Goal: Task Accomplishment & Management: Manage account settings

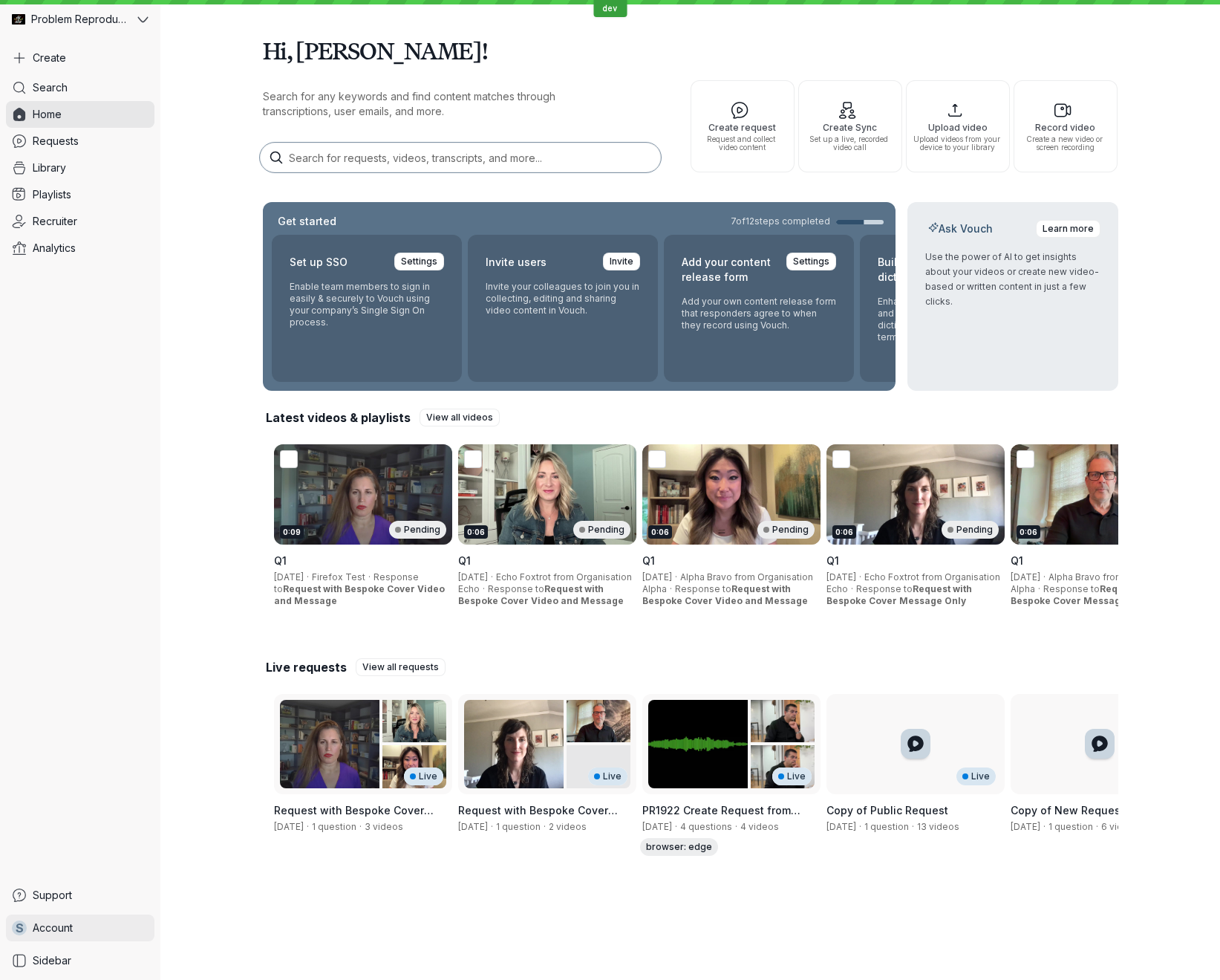
click at [86, 930] on link "S Account" at bounding box center [81, 928] width 149 height 27
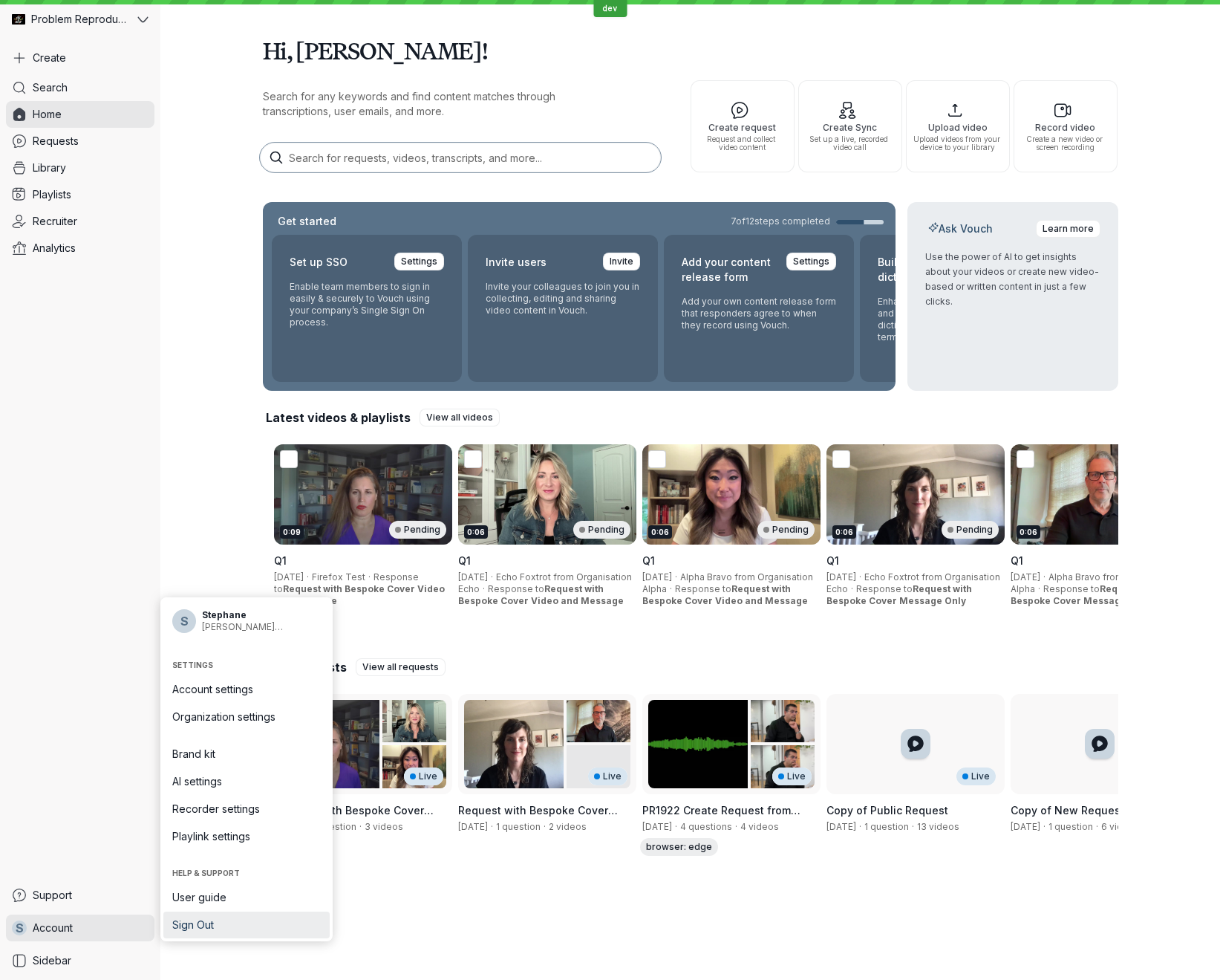
click at [187, 929] on span "Sign Out" at bounding box center [246, 924] width 149 height 15
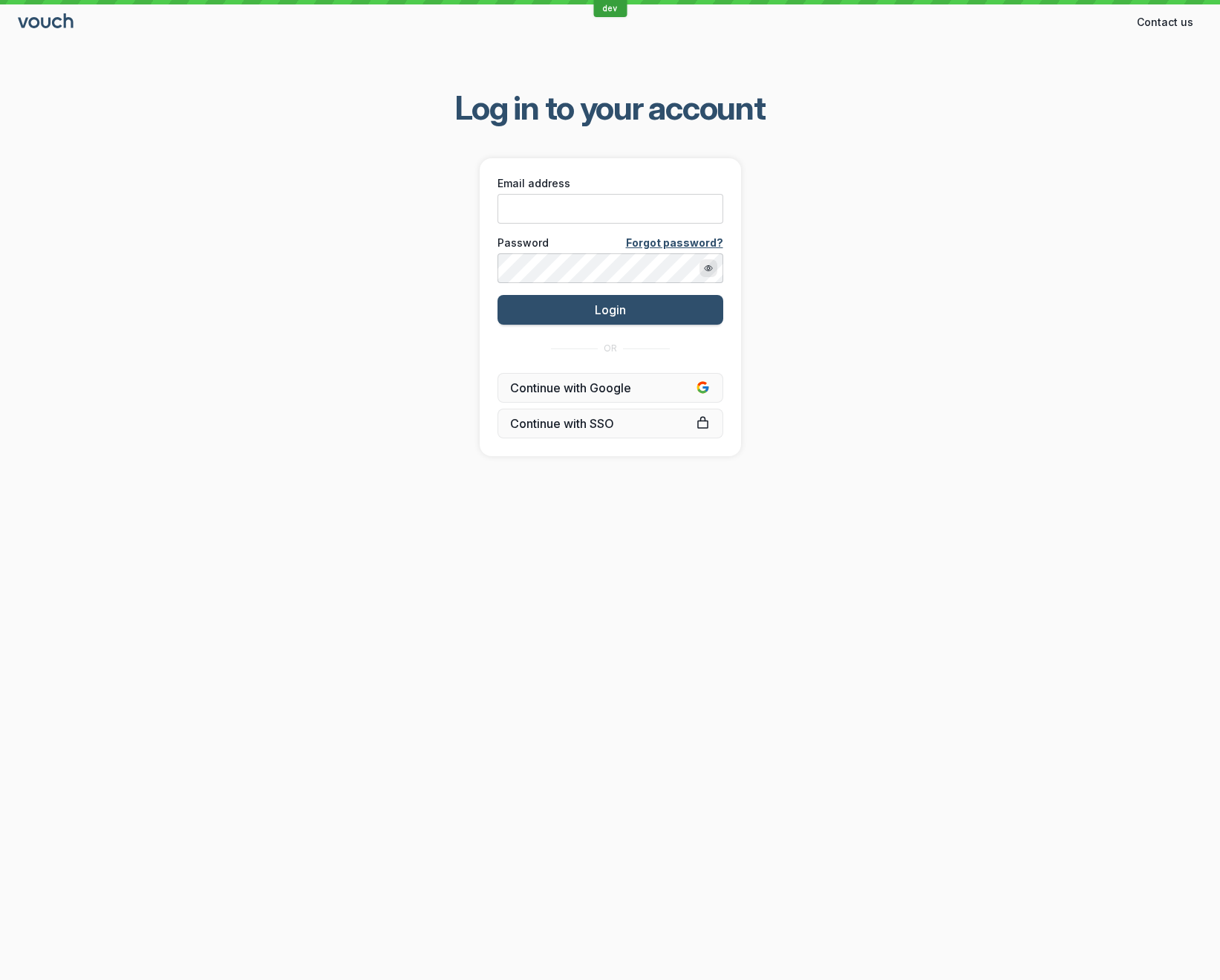
click at [1045, 369] on div "Log in to your account Email address Password Forgot password? Login OR Continu…" at bounding box center [610, 271] width 1220 height 416
click at [879, 352] on div "Log in to your account Email address Password Forgot password? Login OR Continu…" at bounding box center [610, 271] width 1220 height 416
click at [669, 108] on span "Log in to your account" at bounding box center [610, 107] width 310 height 42
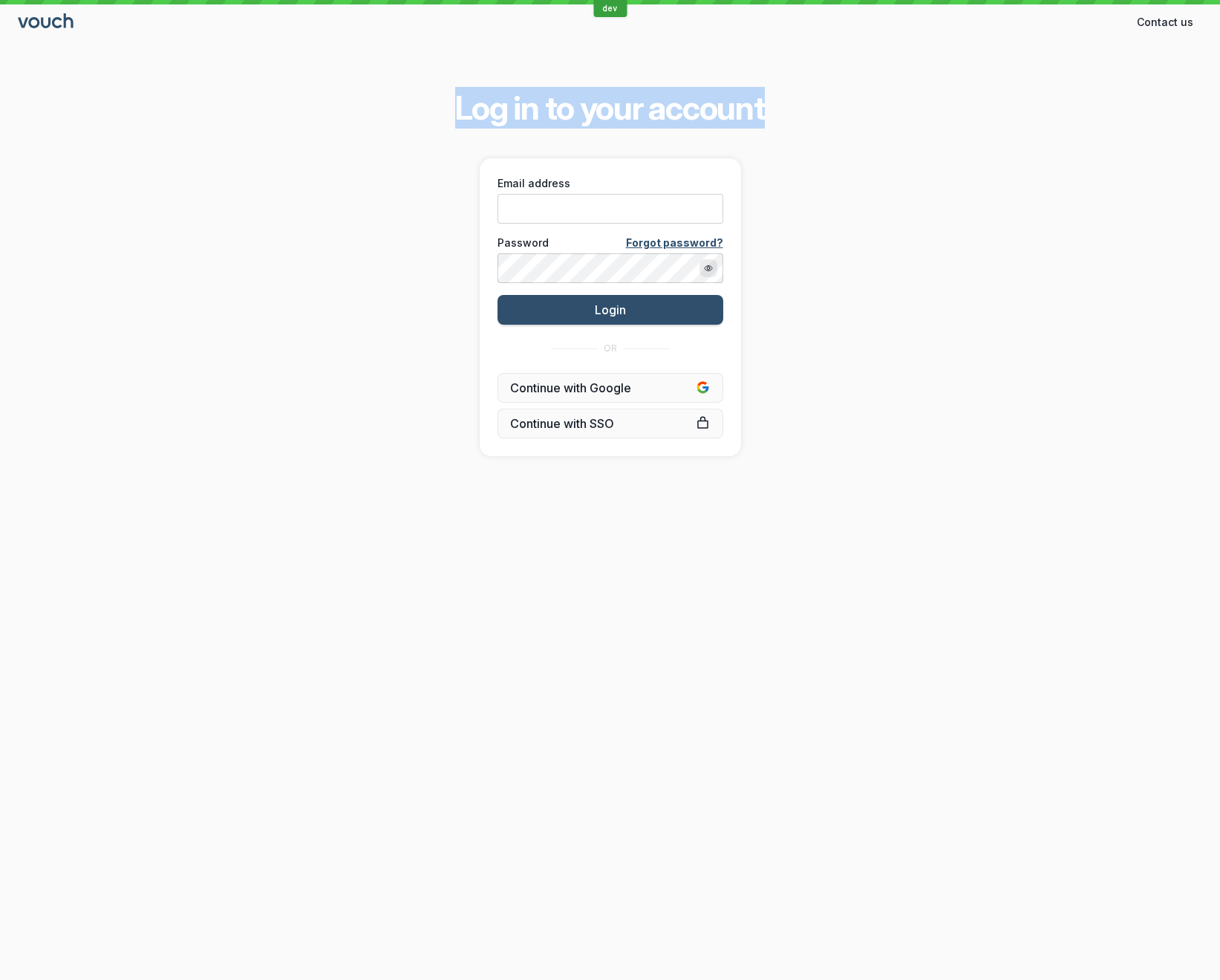
click at [669, 108] on span "Log in to your account" at bounding box center [610, 107] width 310 height 42
click at [1201, 184] on div "Log in to your account Email address Password Forgot password? Login OR Continu…" at bounding box center [610, 271] width 1220 height 416
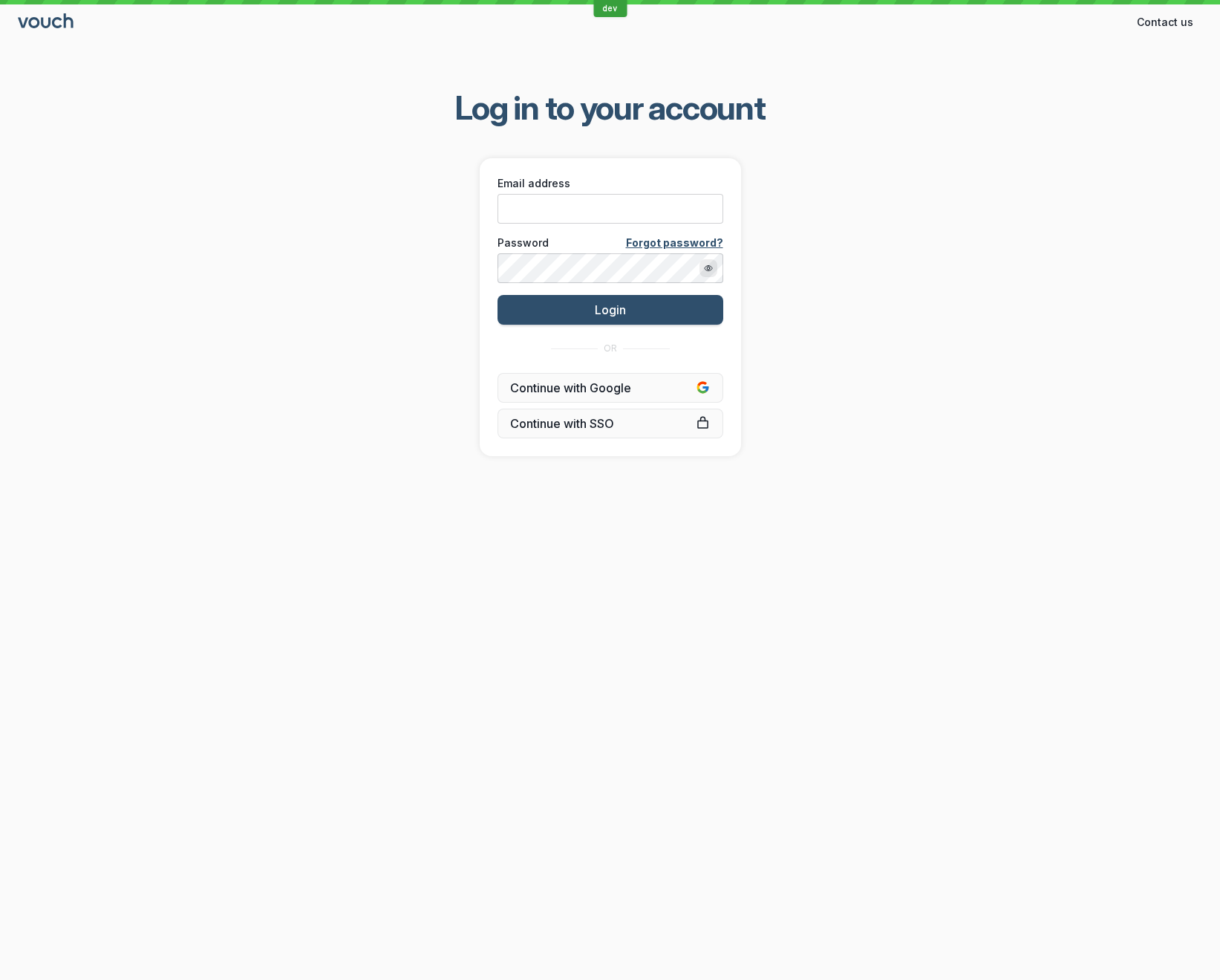
click at [646, 101] on span "Log in to your account" at bounding box center [610, 107] width 310 height 42
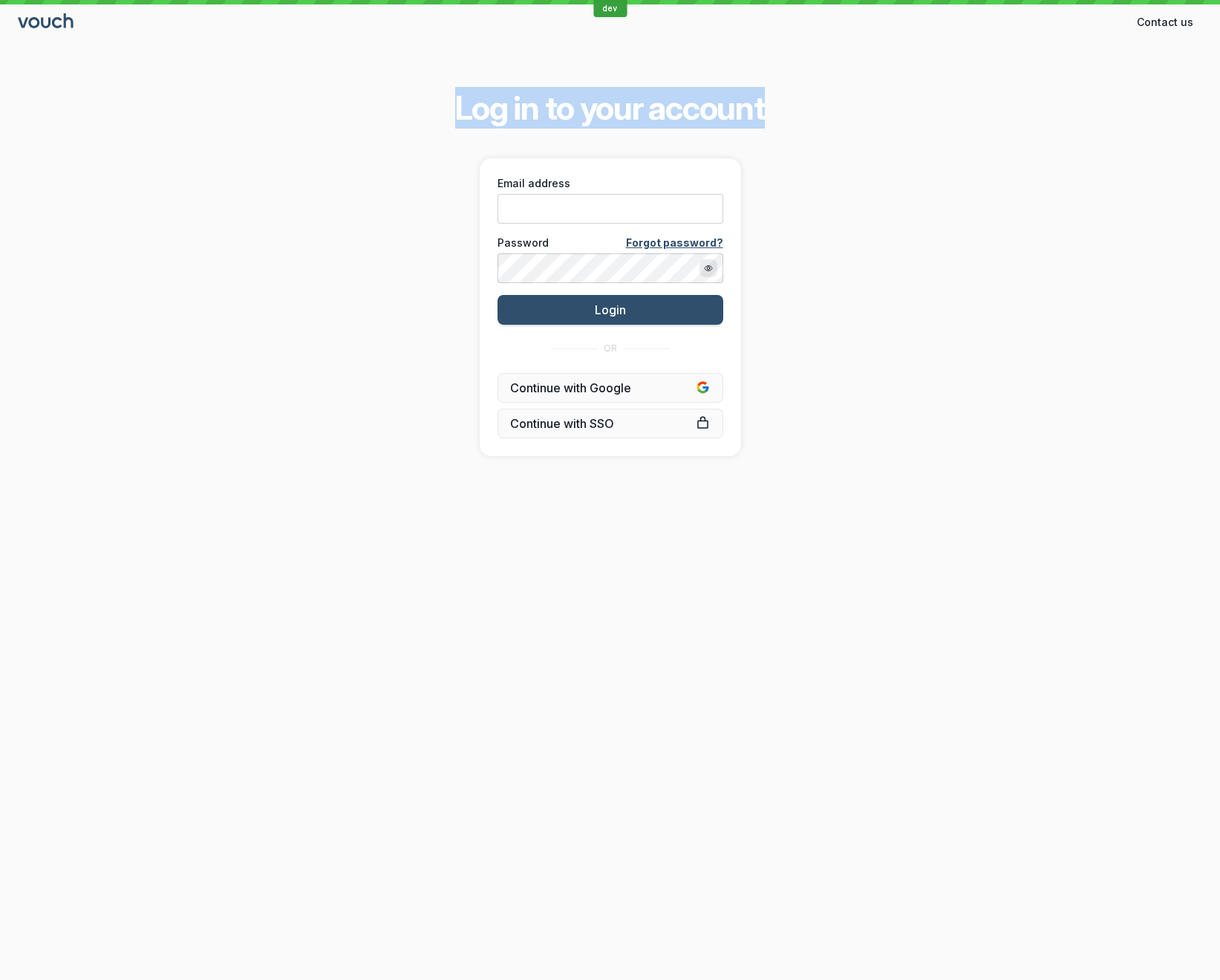
click at [646, 101] on span "Log in to your account" at bounding box center [610, 107] width 310 height 42
copy span "Log in to your account"
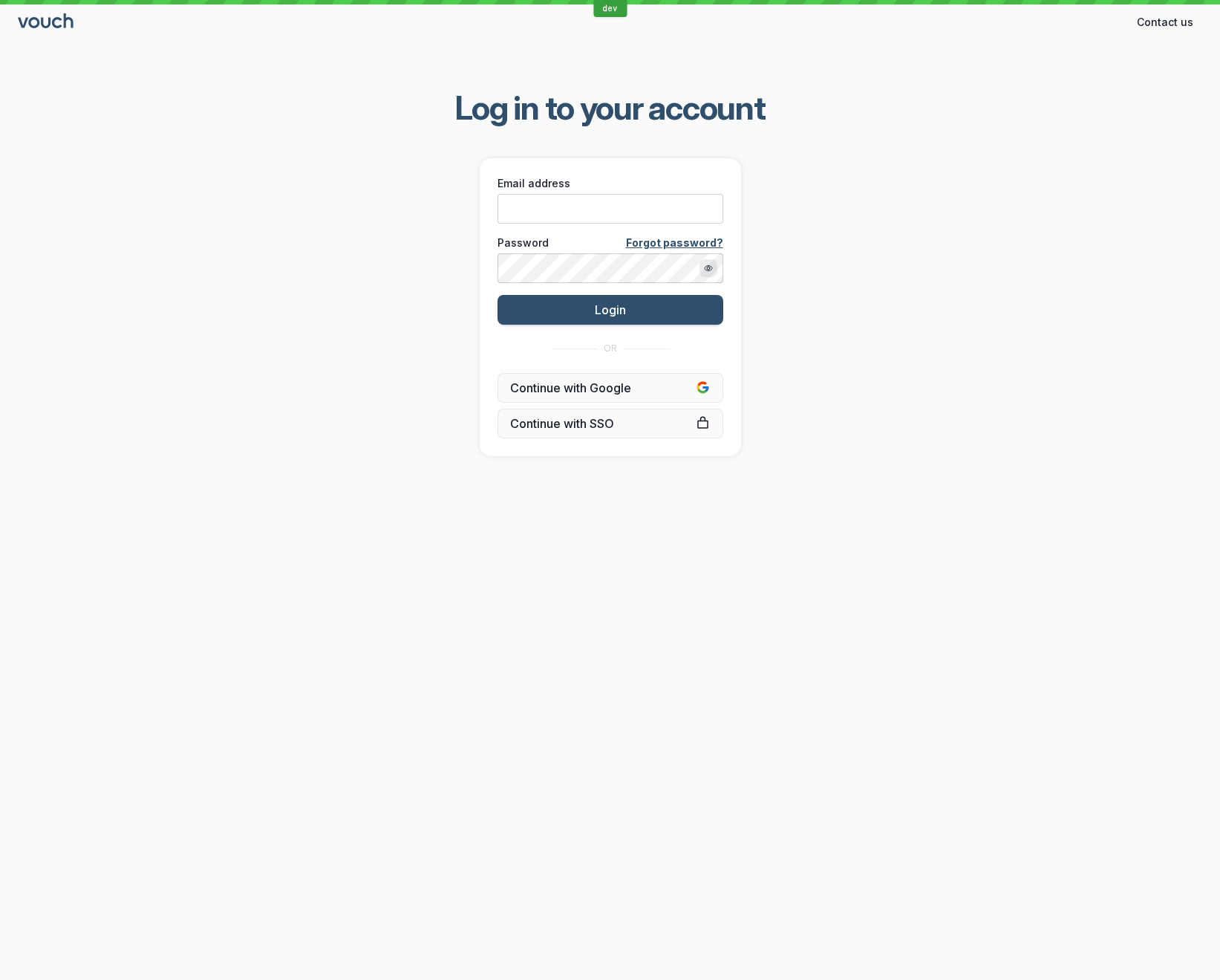
click at [925, 402] on div "Log in to your account Email address Password Forgot password? Login OR Continu…" at bounding box center [610, 271] width 1220 height 416
click at [970, 606] on div "dev Contact us Contact Log in to your account Email address Password Forgot pas…" at bounding box center [610, 490] width 1220 height 980
